Goal: Information Seeking & Learning: Learn about a topic

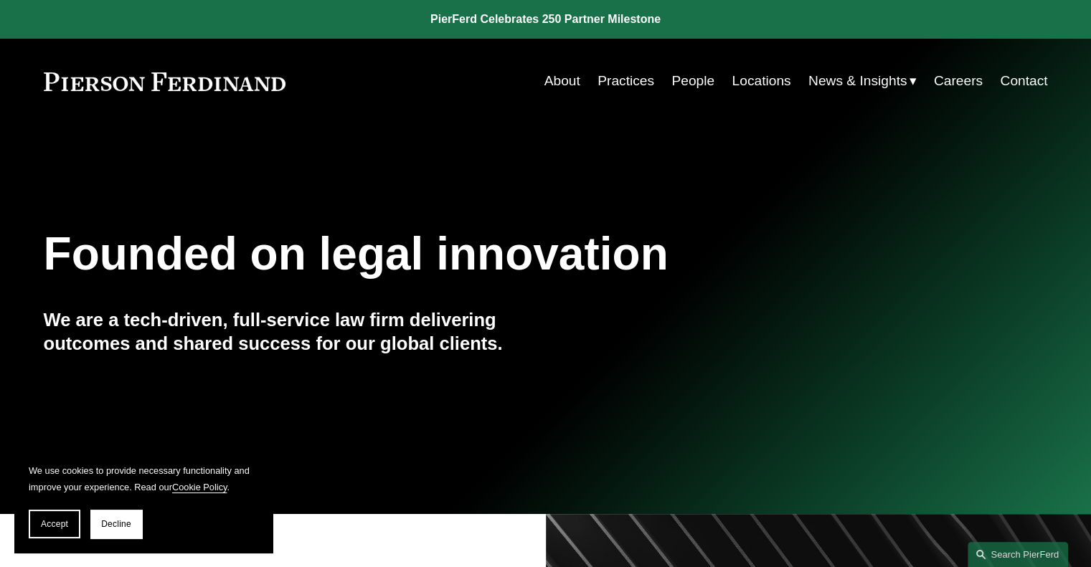
click at [679, 80] on link "People" at bounding box center [692, 80] width 43 height 27
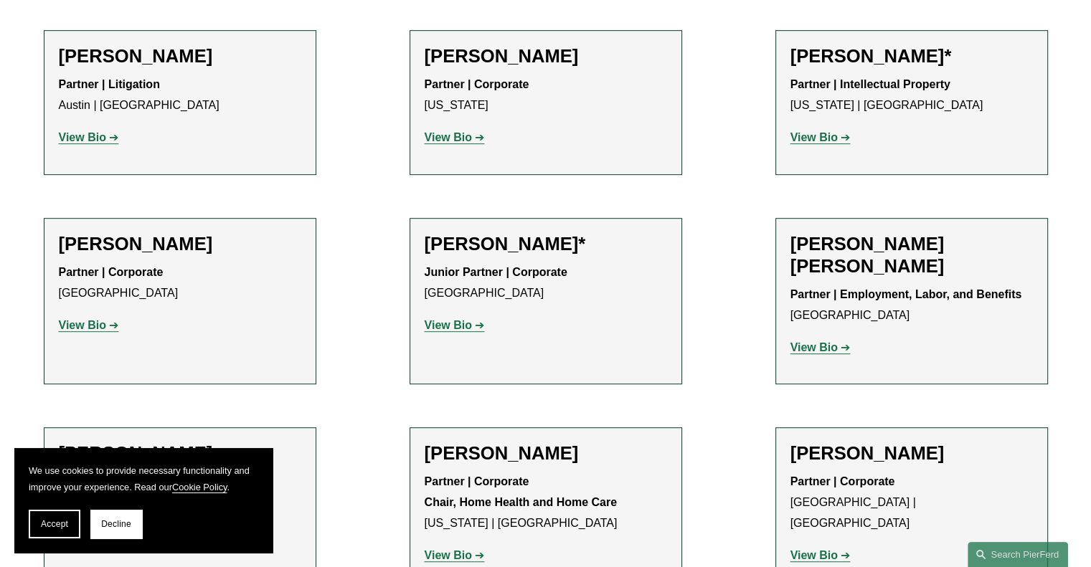
scroll to position [789, 0]
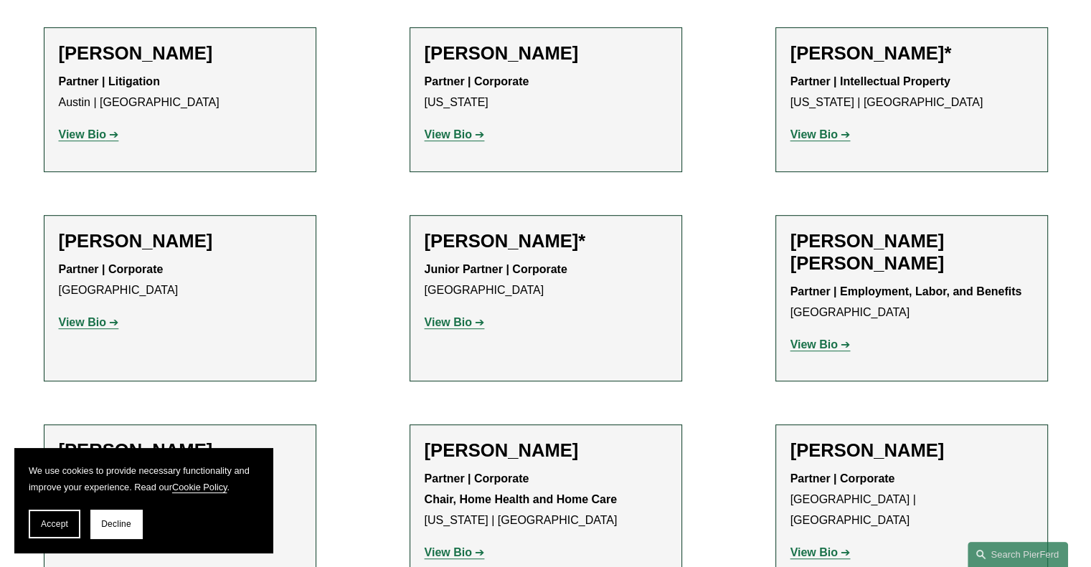
click at [815, 349] on strong "View Bio" at bounding box center [813, 344] width 47 height 12
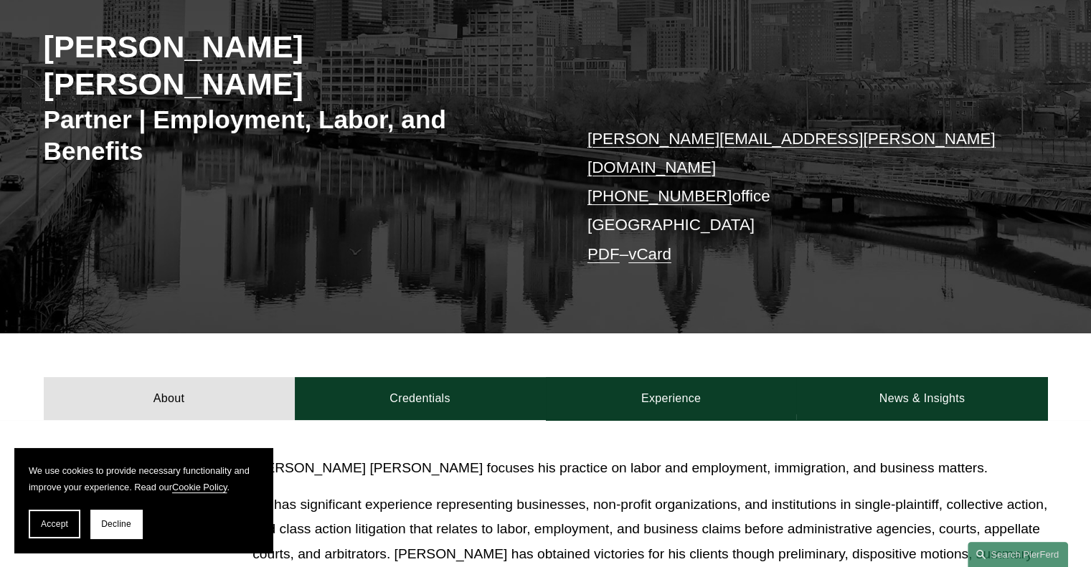
scroll to position [430, 0]
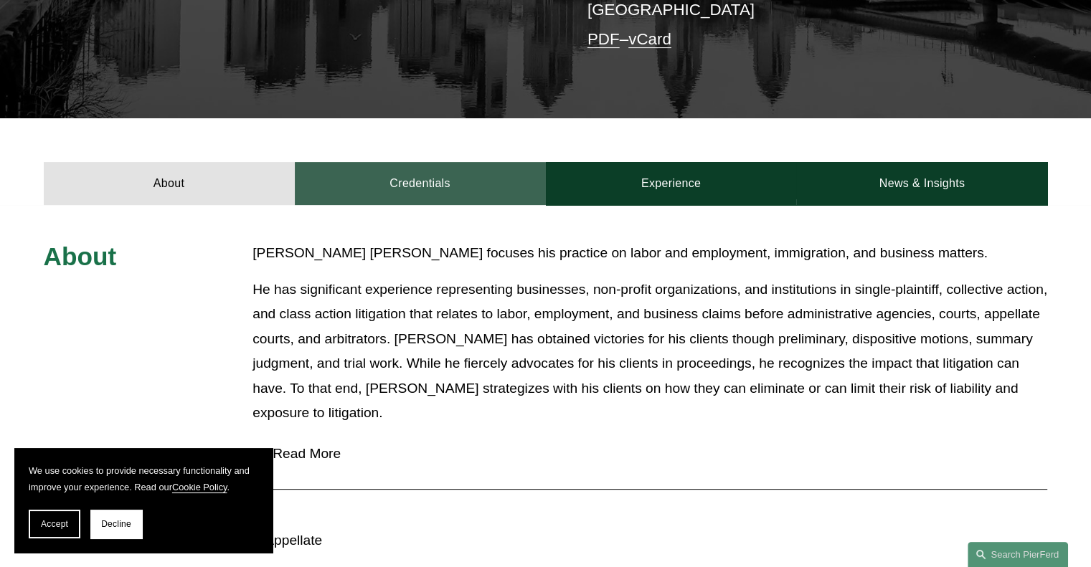
click at [403, 162] on link "Credentials" at bounding box center [420, 183] width 251 height 43
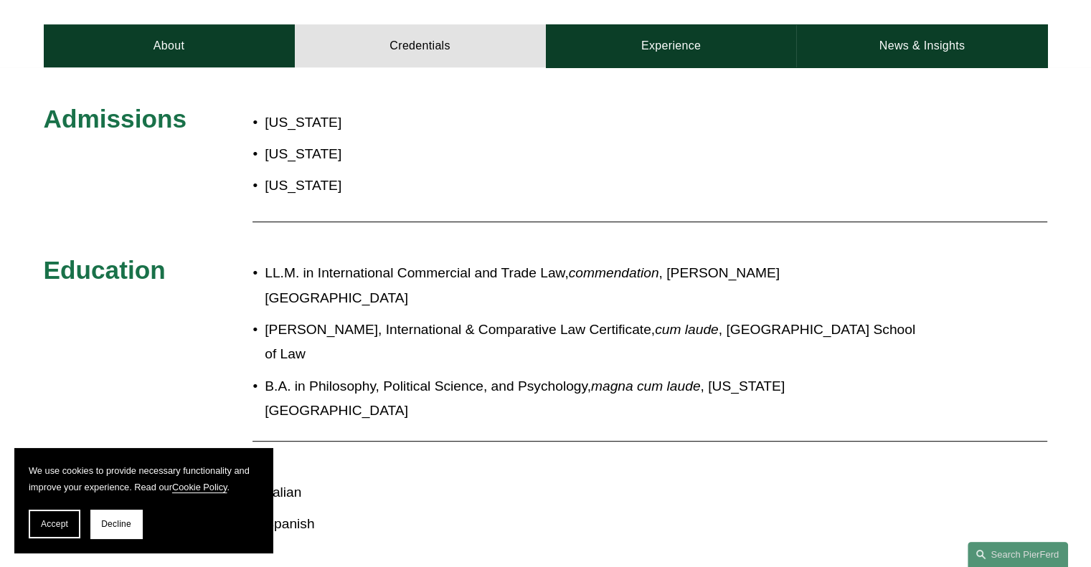
scroll to position [359, 0]
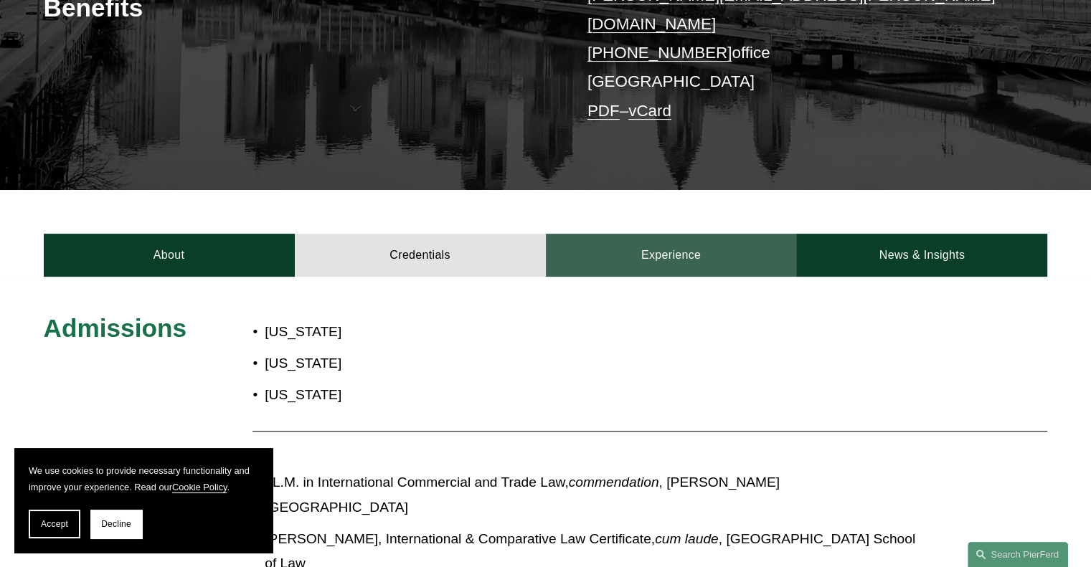
click at [650, 234] on link "Experience" at bounding box center [671, 255] width 251 height 43
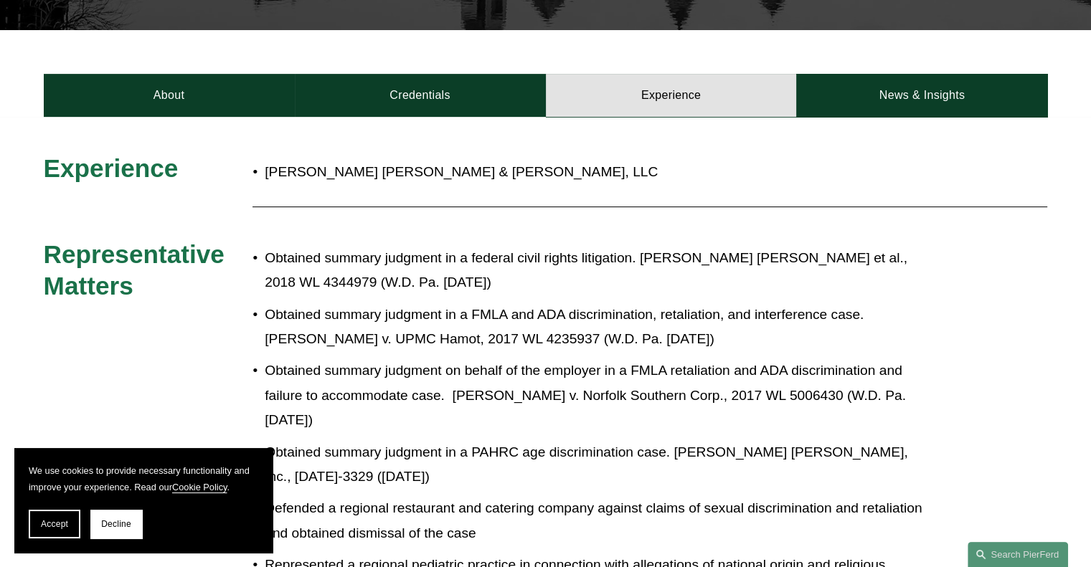
scroll to position [502, 0]
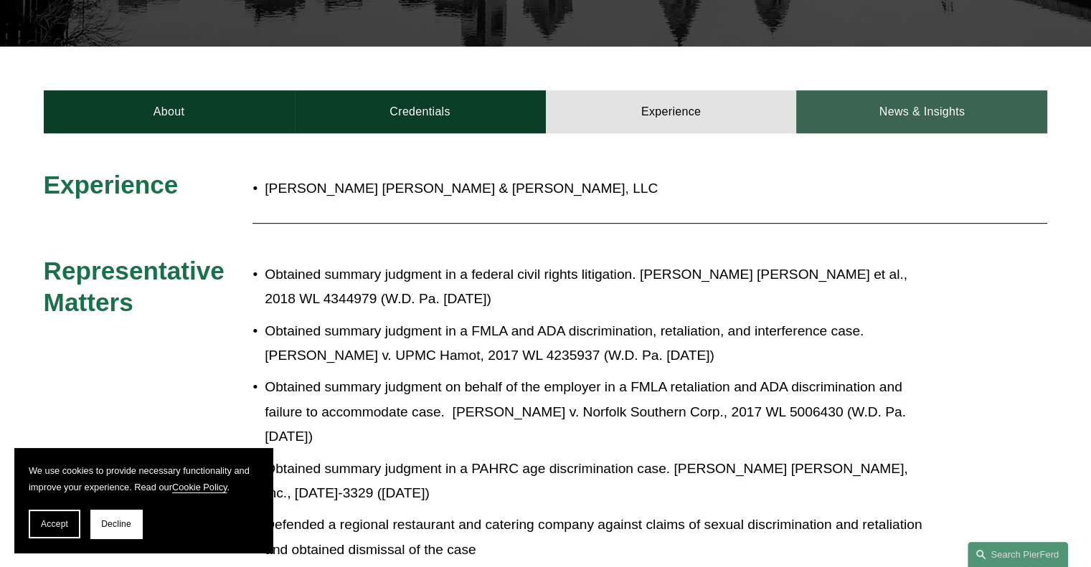
click at [875, 90] on link "News & Insights" at bounding box center [921, 111] width 251 height 43
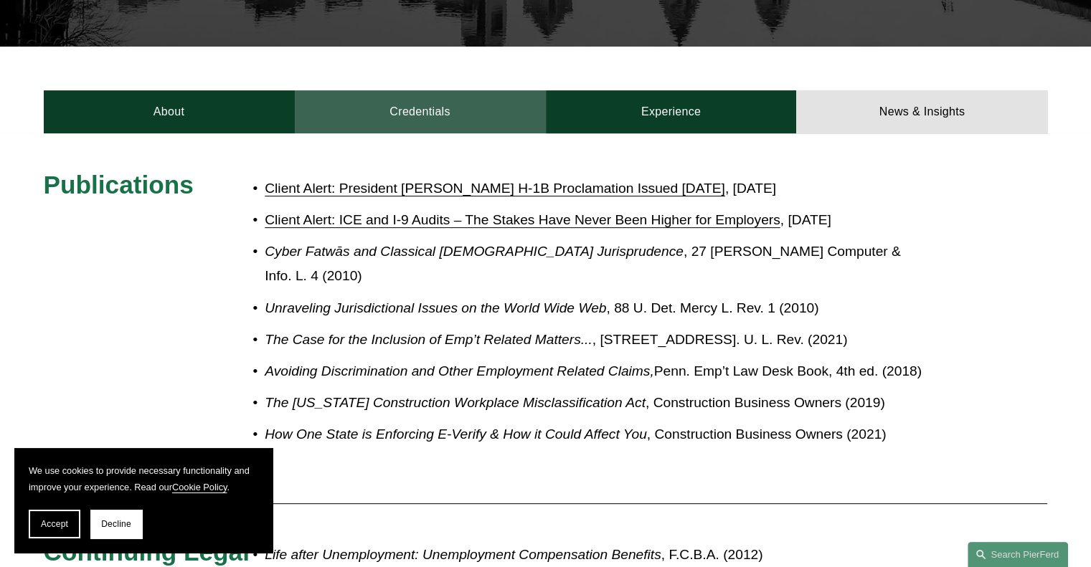
click at [388, 90] on link "Credentials" at bounding box center [420, 111] width 251 height 43
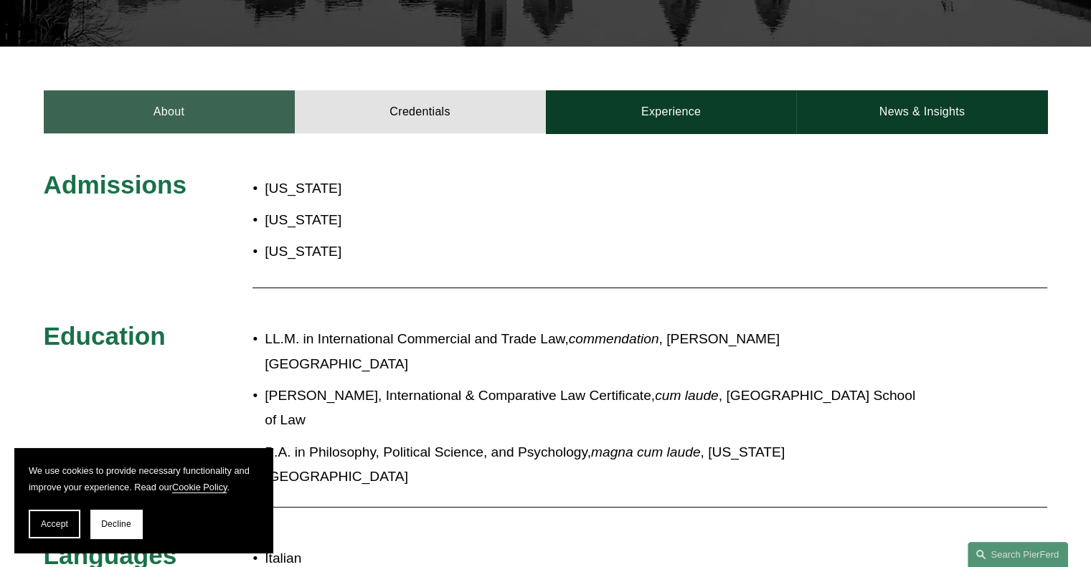
click at [224, 90] on link "About" at bounding box center [169, 111] width 251 height 43
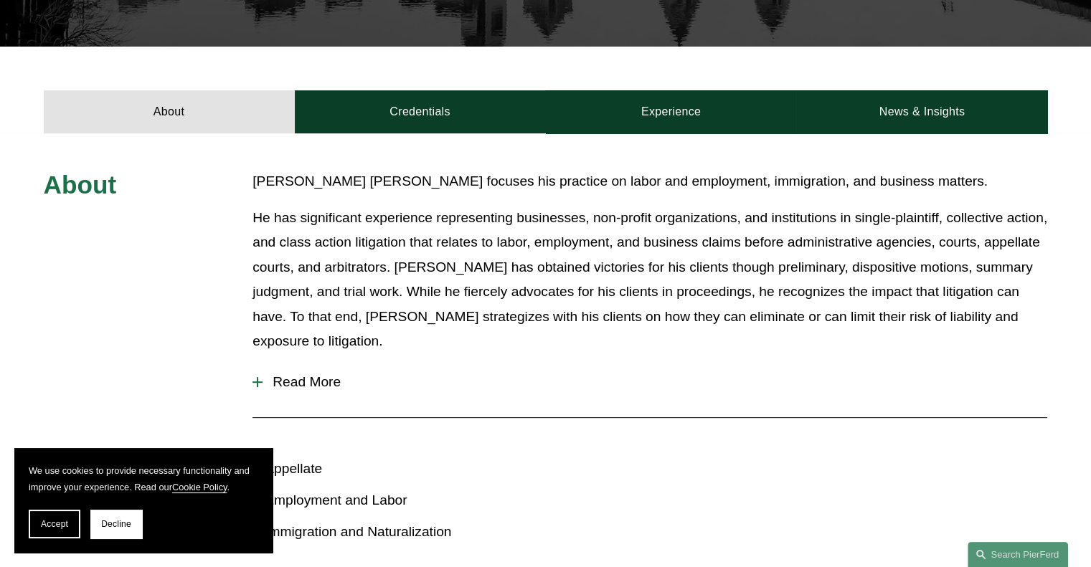
click at [312, 374] on span "Read More" at bounding box center [654, 382] width 784 height 16
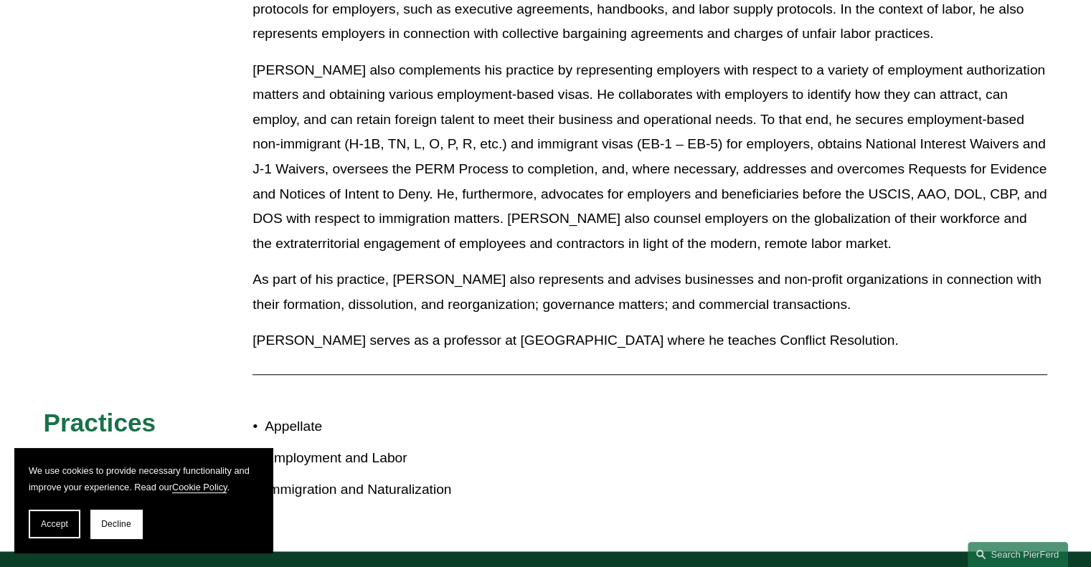
scroll to position [1147, 0]
